Goal: Find specific page/section: Find specific page/section

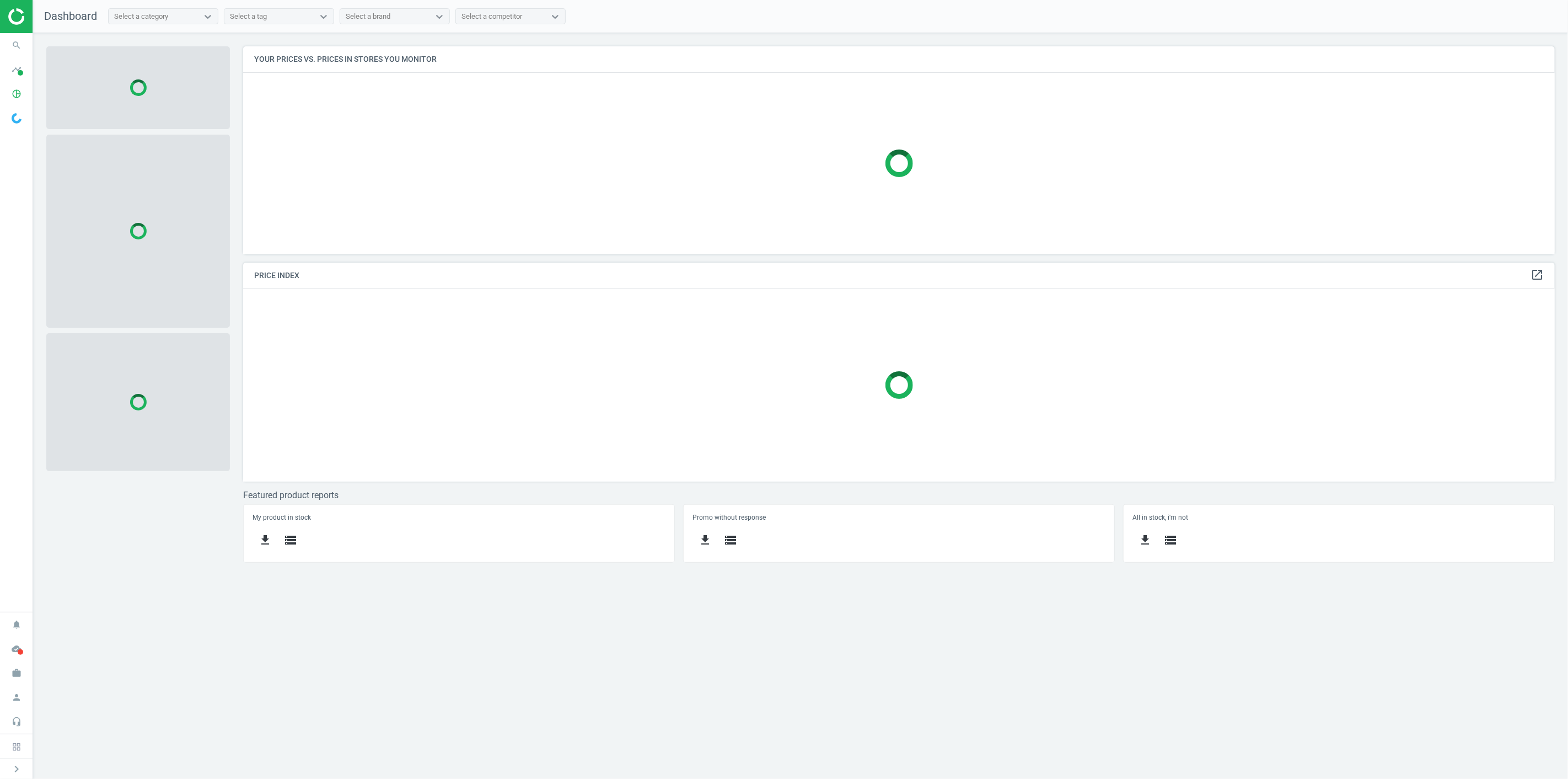
scroll to position [228, 1330]
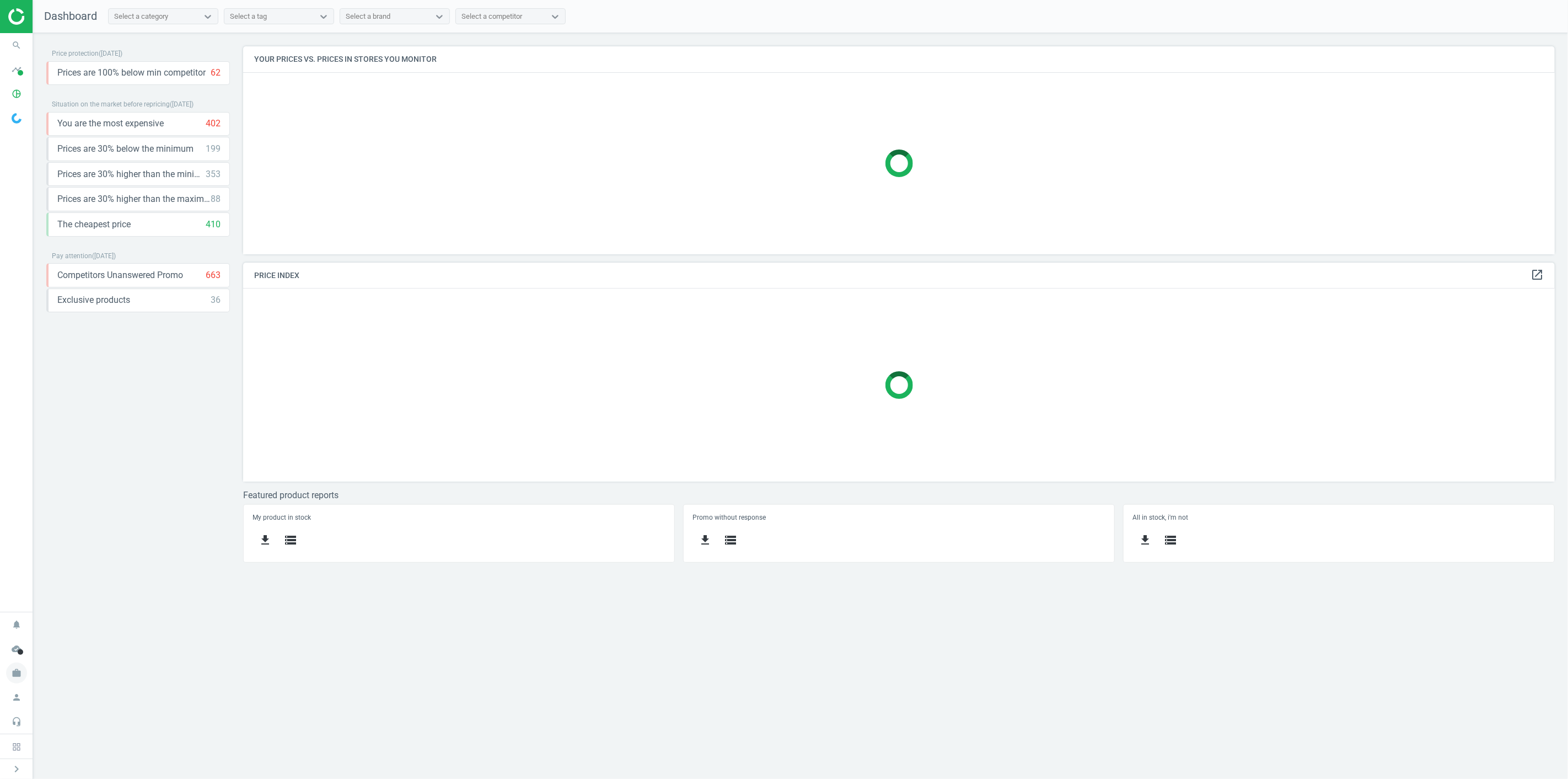
click at [14, 673] on icon "work" at bounding box center [16, 672] width 21 height 21
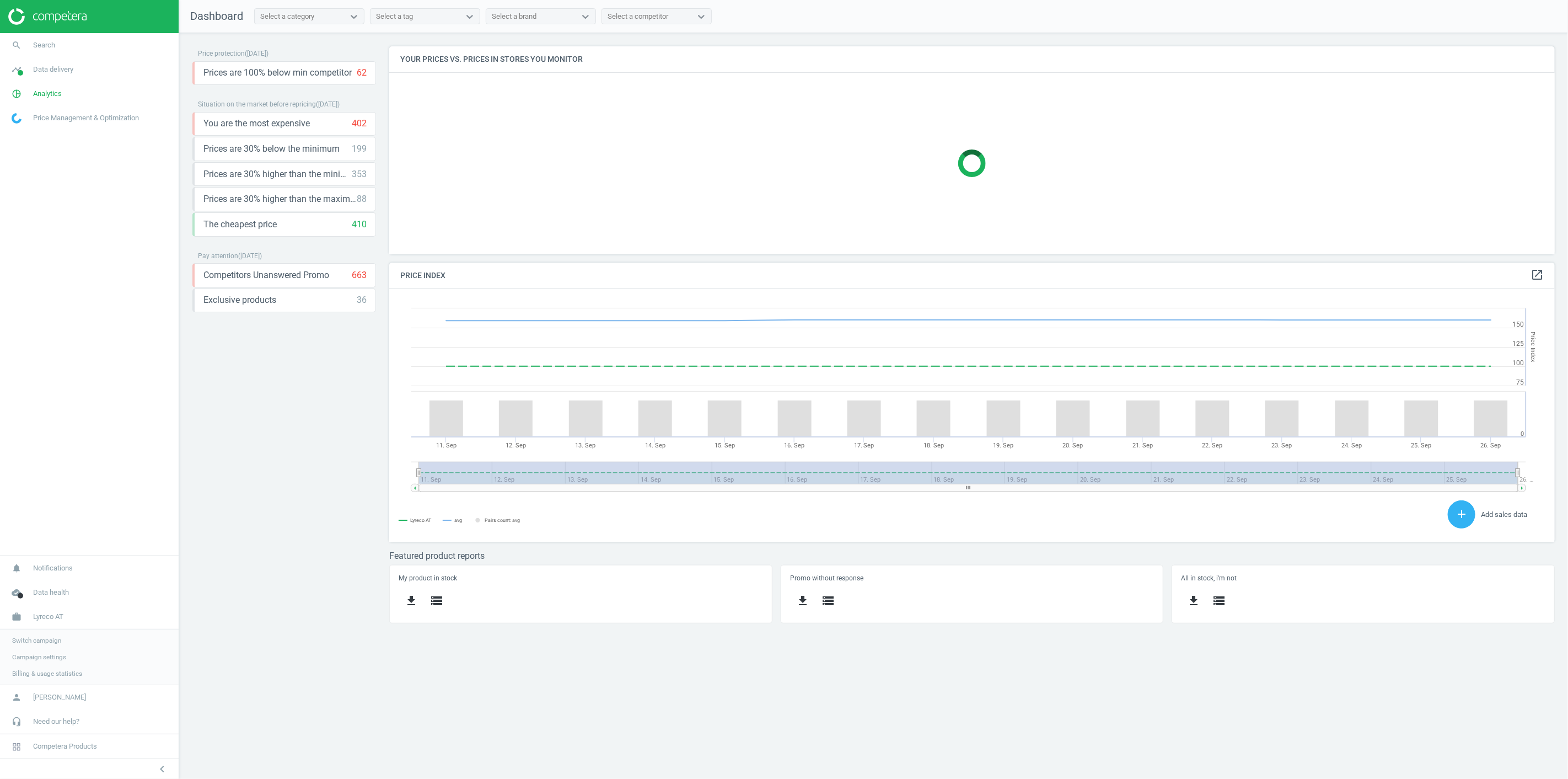
scroll to position [273, 1185]
click at [49, 638] on span "Switch campaign" at bounding box center [37, 641] width 49 height 9
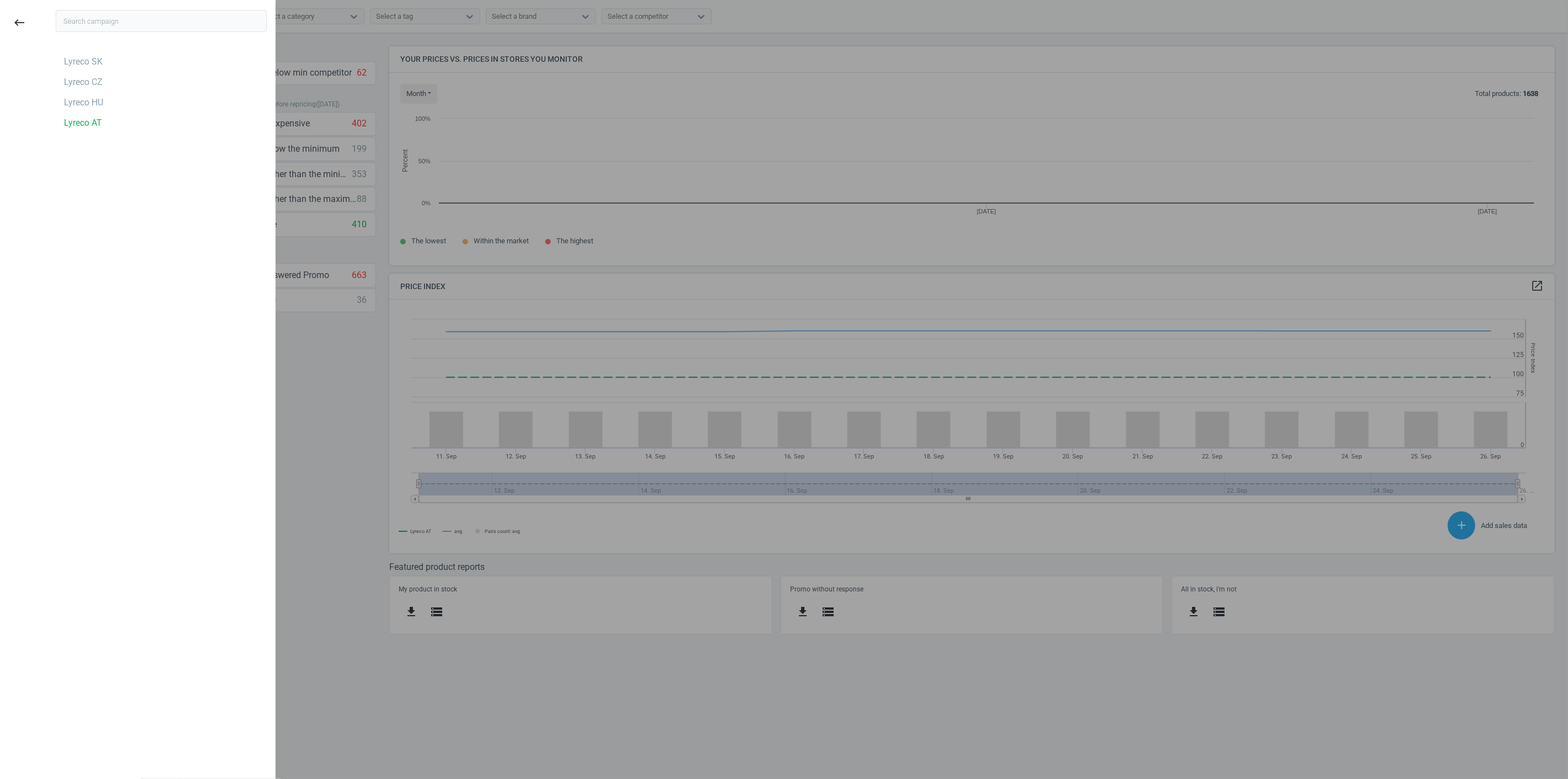
scroll to position [238, 1185]
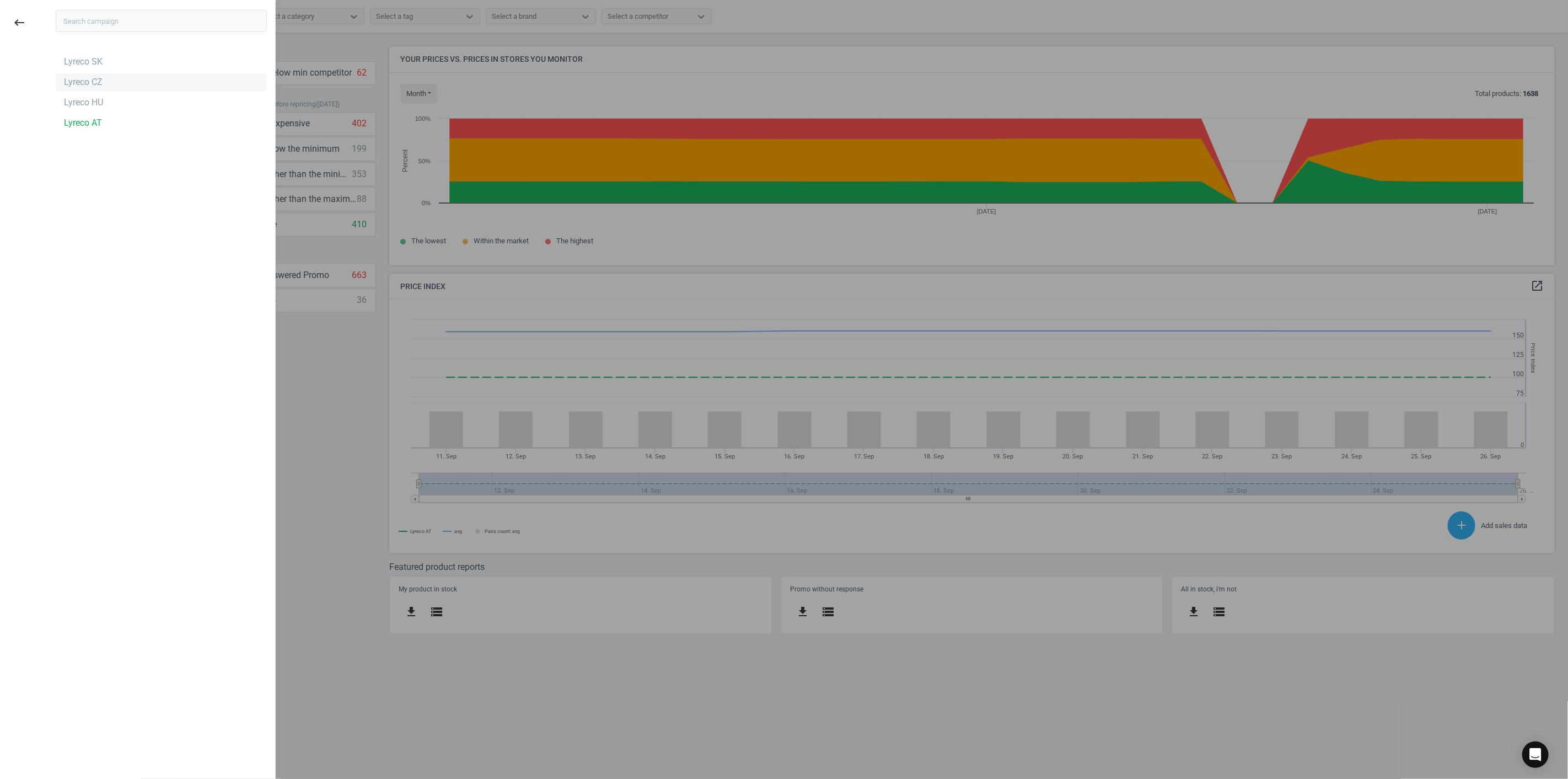
click at [105, 85] on div "Lyreco CZ" at bounding box center [162, 82] width 211 height 17
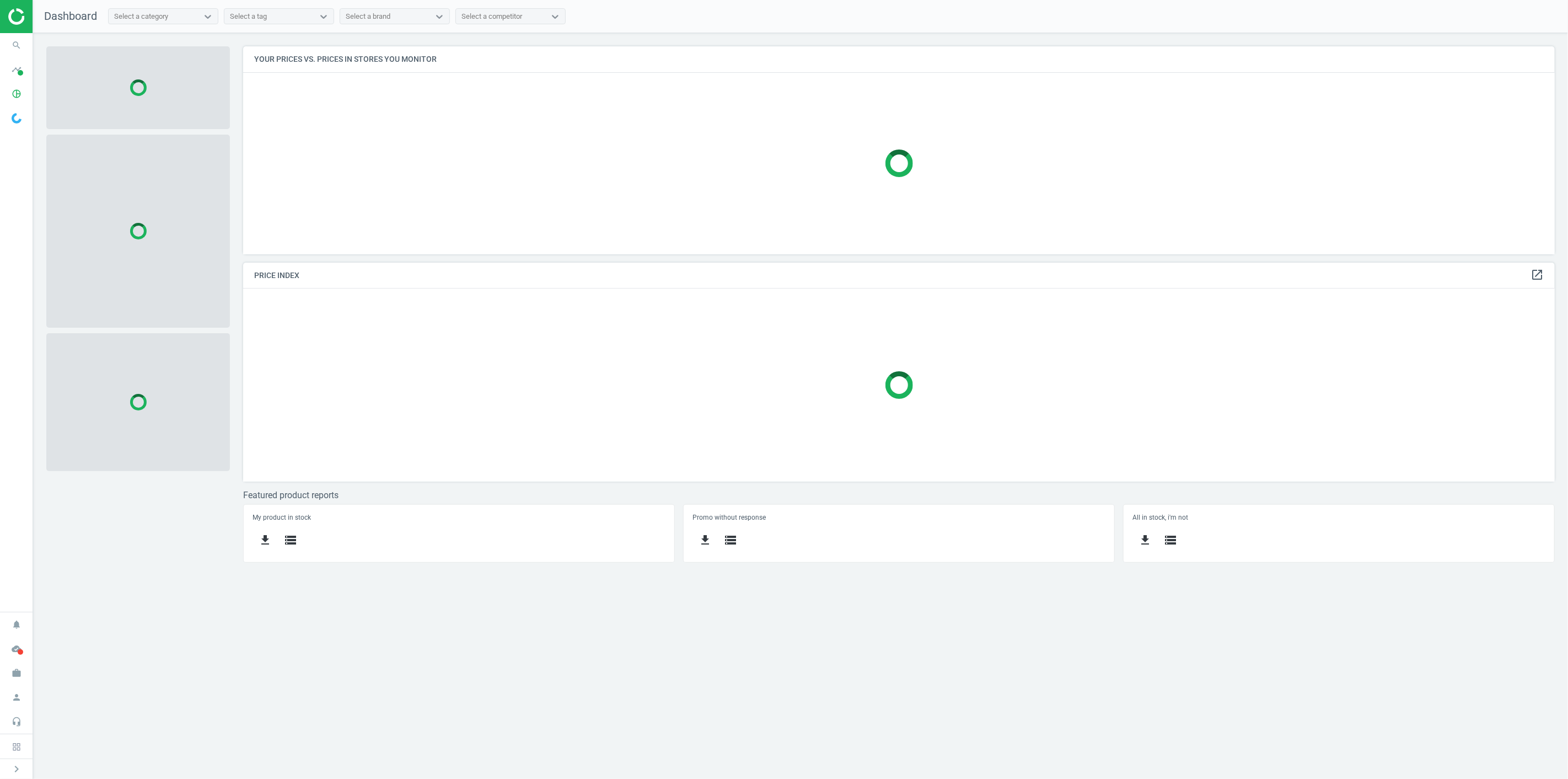
scroll to position [228, 1330]
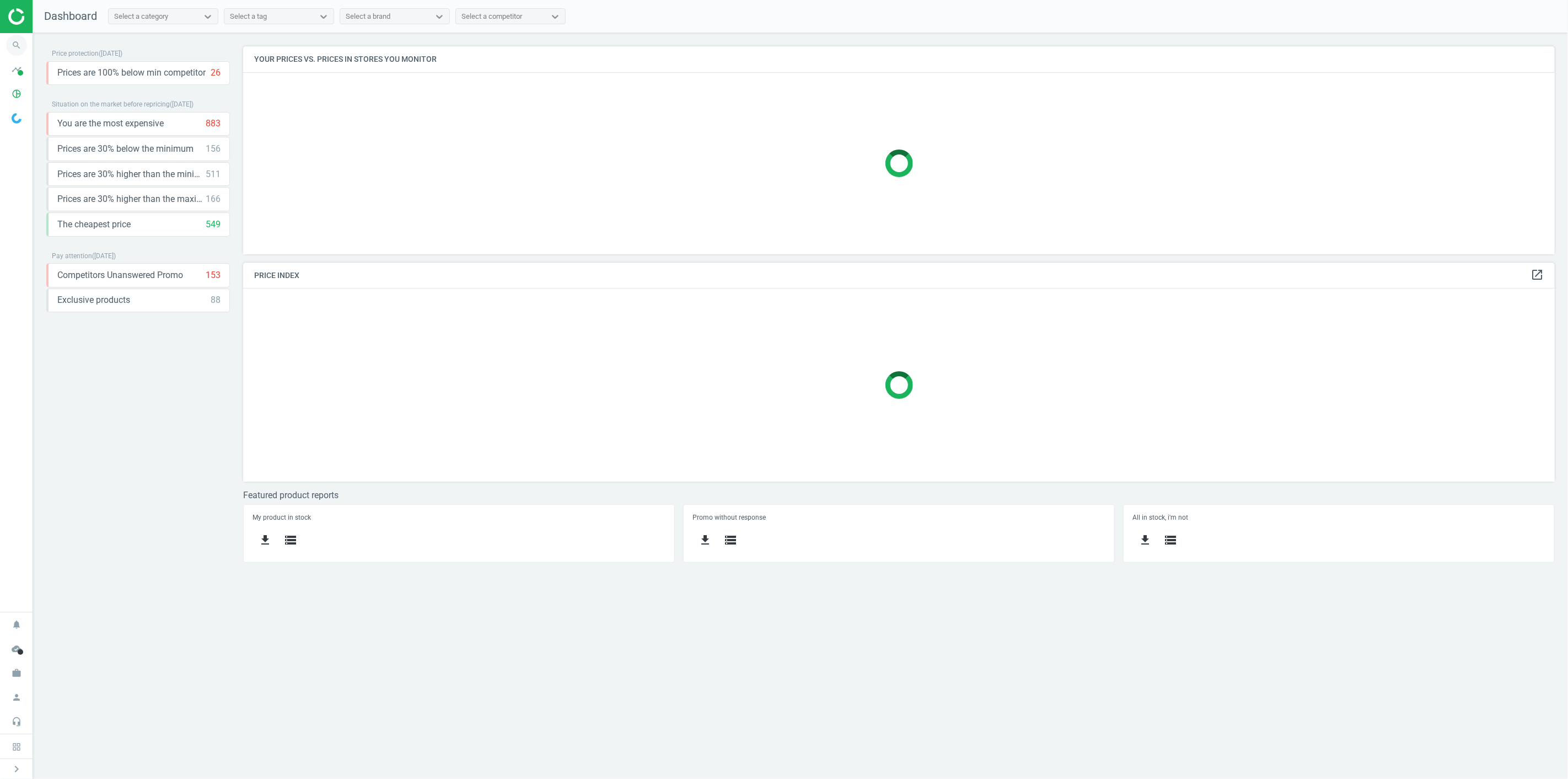
click at [12, 46] on icon "search" at bounding box center [16, 45] width 21 height 21
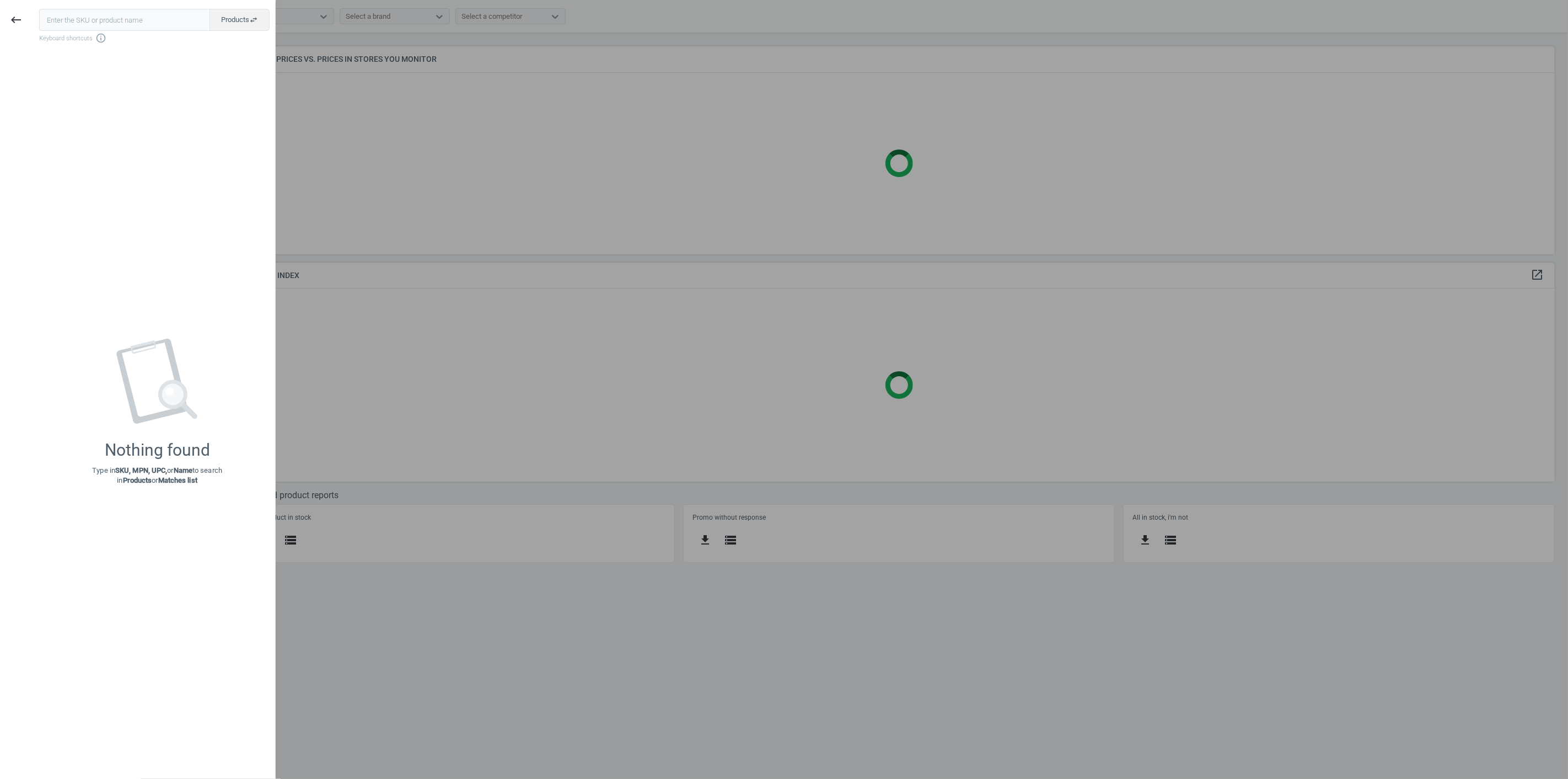
click at [107, 15] on input "text" at bounding box center [125, 20] width 171 height 22
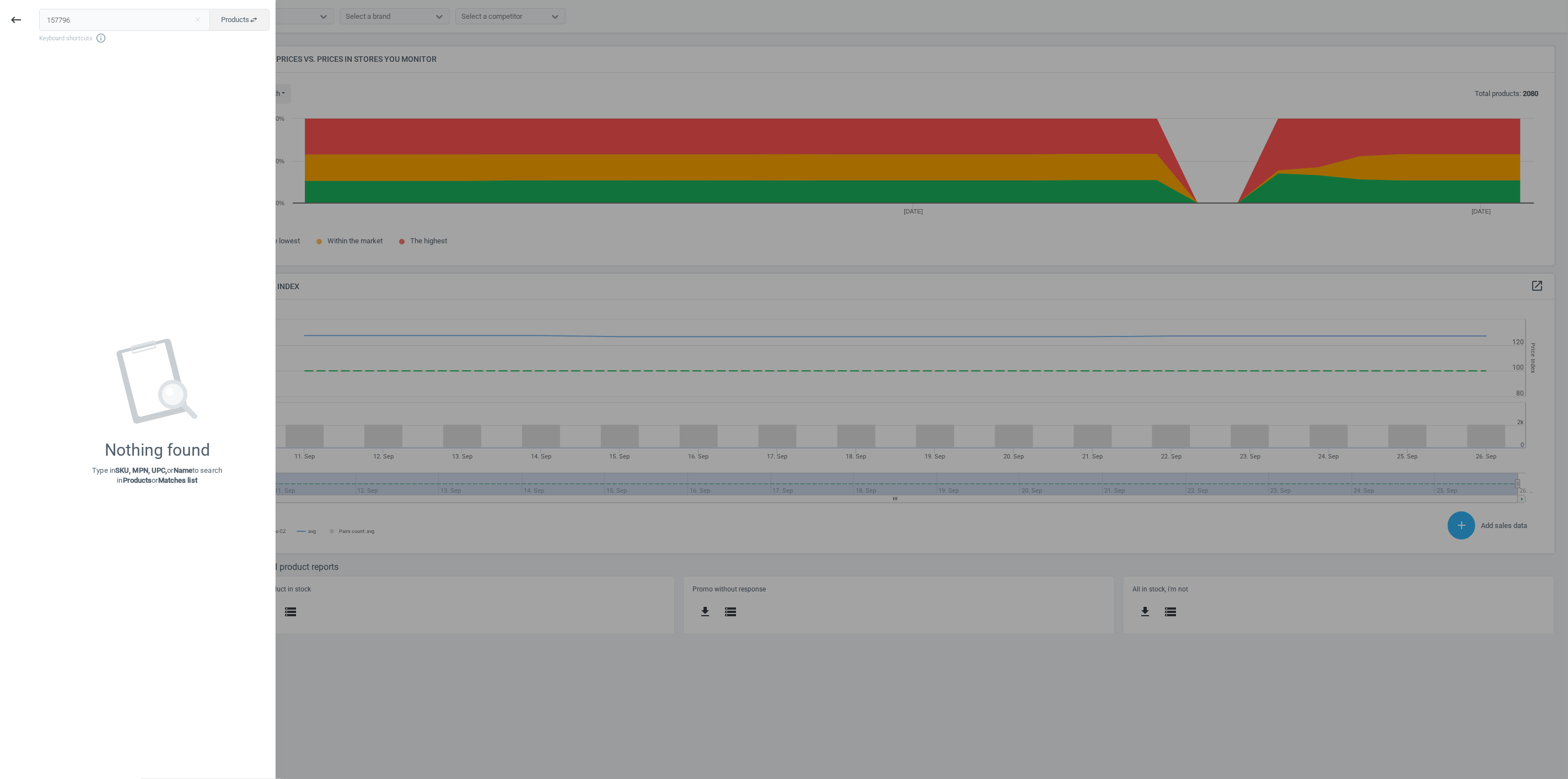
scroll to position [273, 1330]
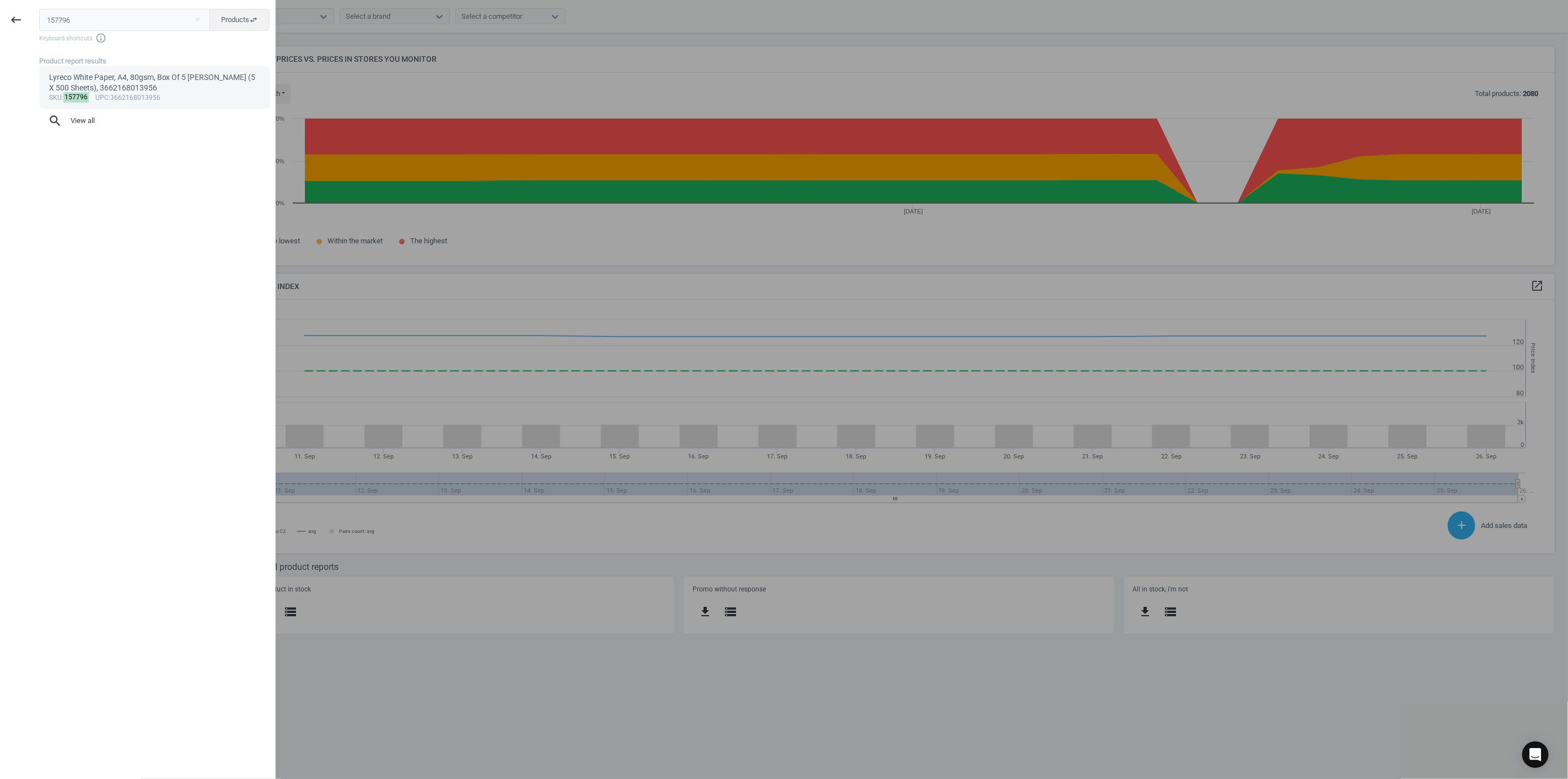
type input "157796"
click at [112, 83] on div "Lyreco White Paper, A4, 80gsm, Box Of 5 [PERSON_NAME] (5 X 500 Sheets), 3662168…" at bounding box center [155, 83] width 211 height 22
